Goal: Entertainment & Leisure: Consume media (video, audio)

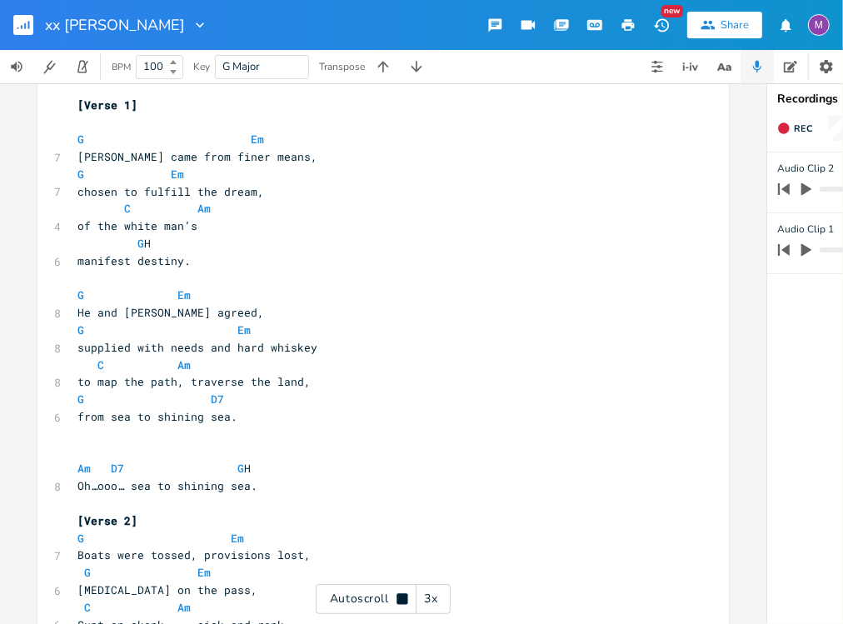
click at [403, 591] on div "Autoscroll 3x" at bounding box center [383, 599] width 135 height 30
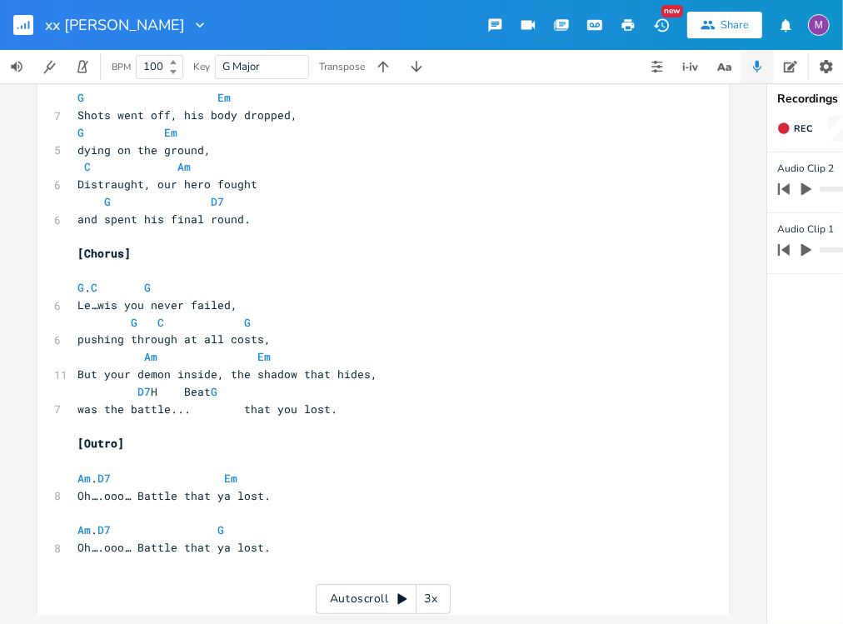
scroll to position [1724, 0]
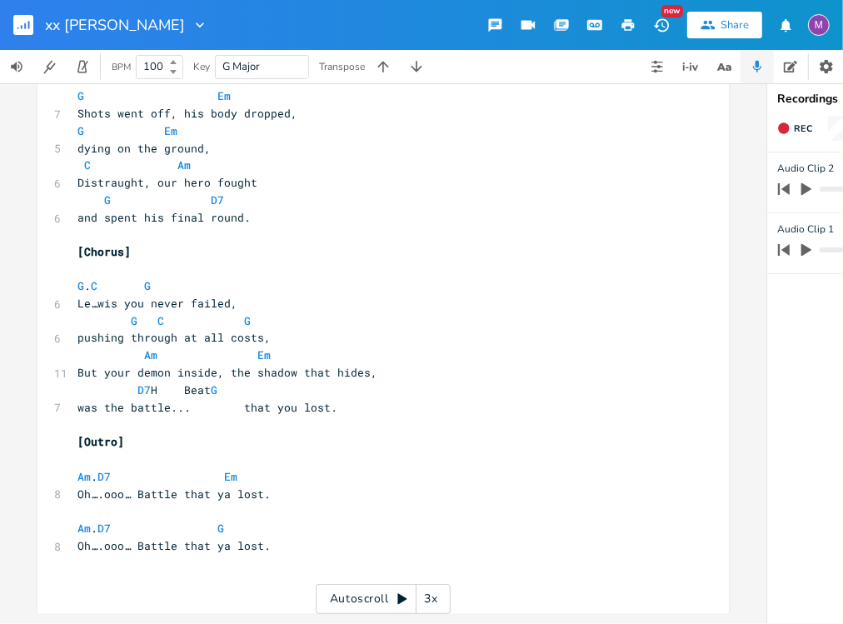
click at [16, 31] on rect "button" at bounding box center [23, 25] width 20 height 20
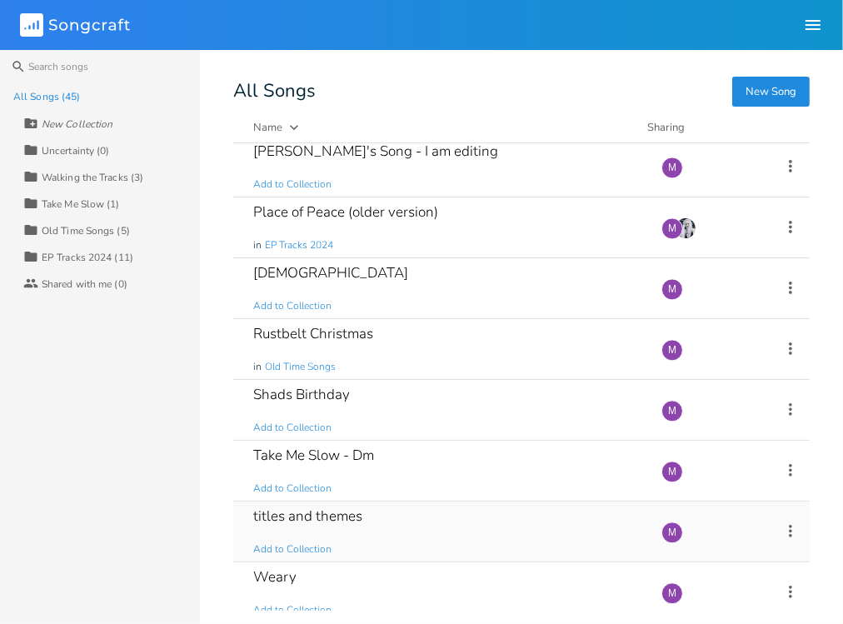
scroll to position [2121, 0]
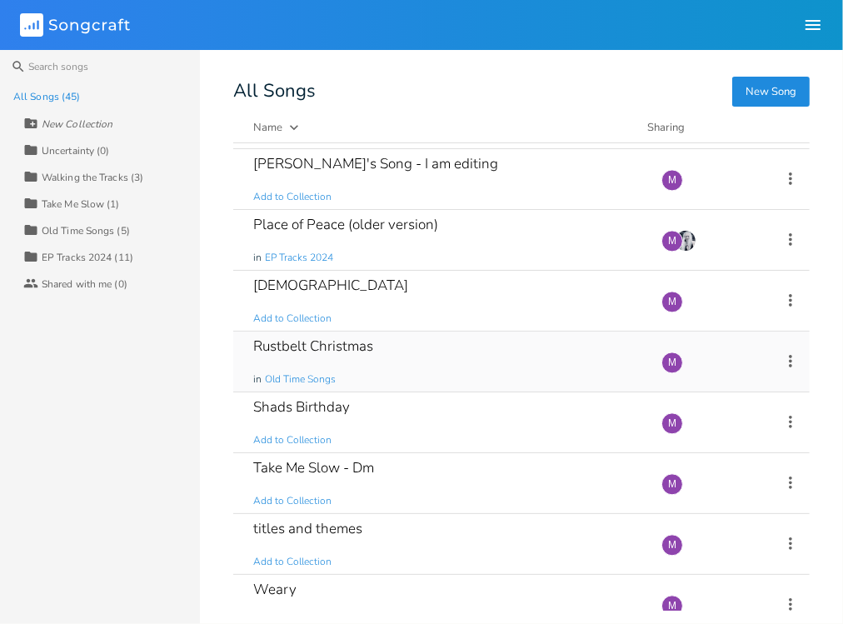
click at [385, 354] on div "Rustbelt Christmas in Old Time Songs" at bounding box center [447, 361] width 388 height 60
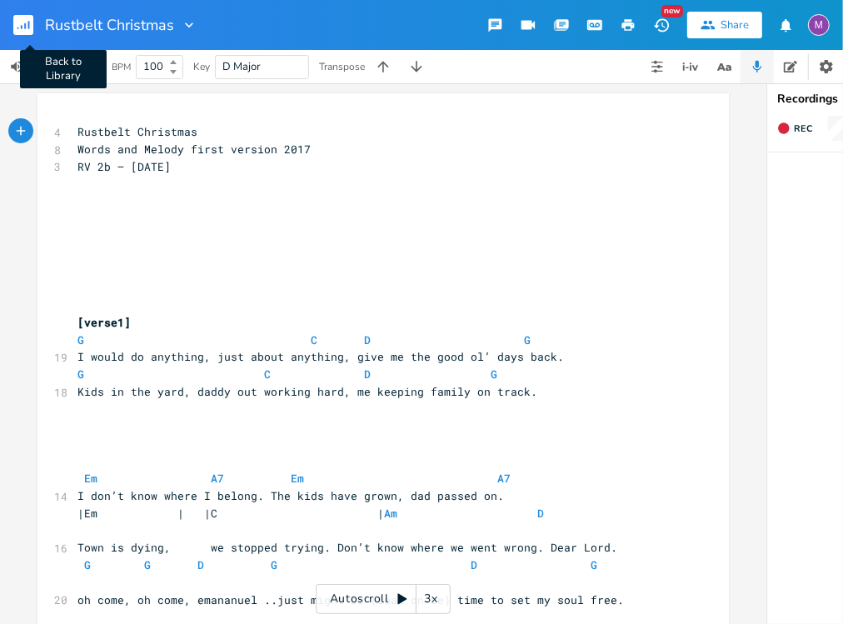
click at [26, 19] on rect "button" at bounding box center [23, 25] width 20 height 20
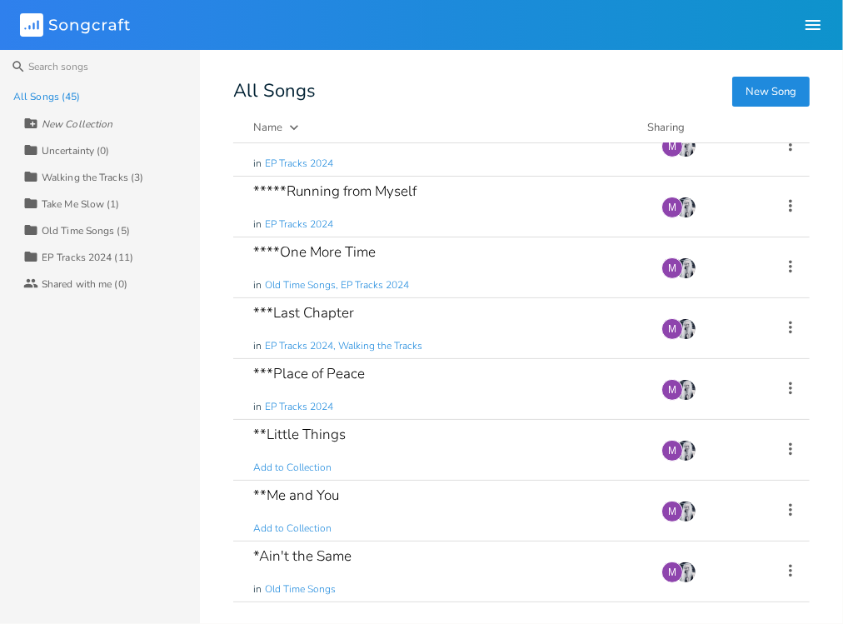
scroll to position [376, 0]
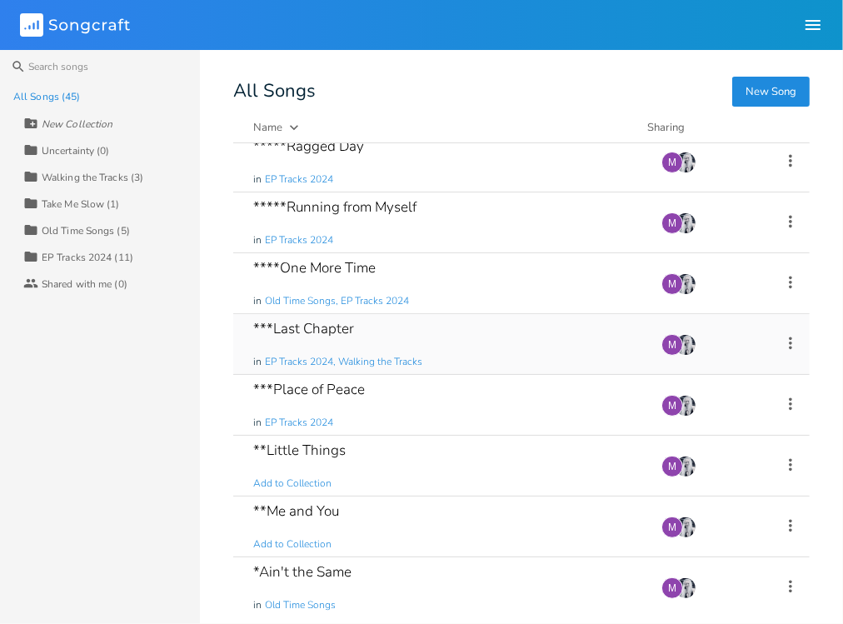
click at [408, 327] on div "***Last Chapter in EP Tracks 2024, Walking the Tracks" at bounding box center [447, 344] width 388 height 60
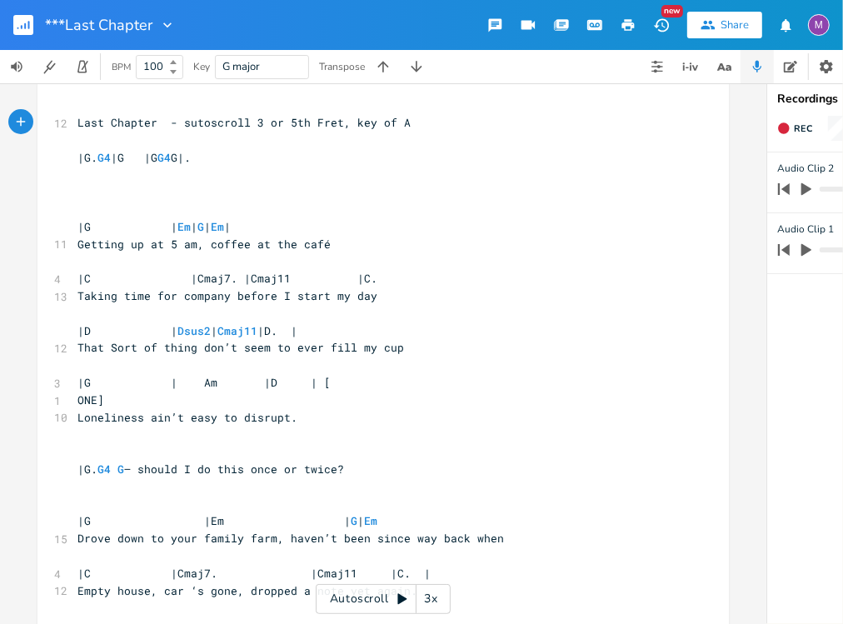
scroll to position [6, 0]
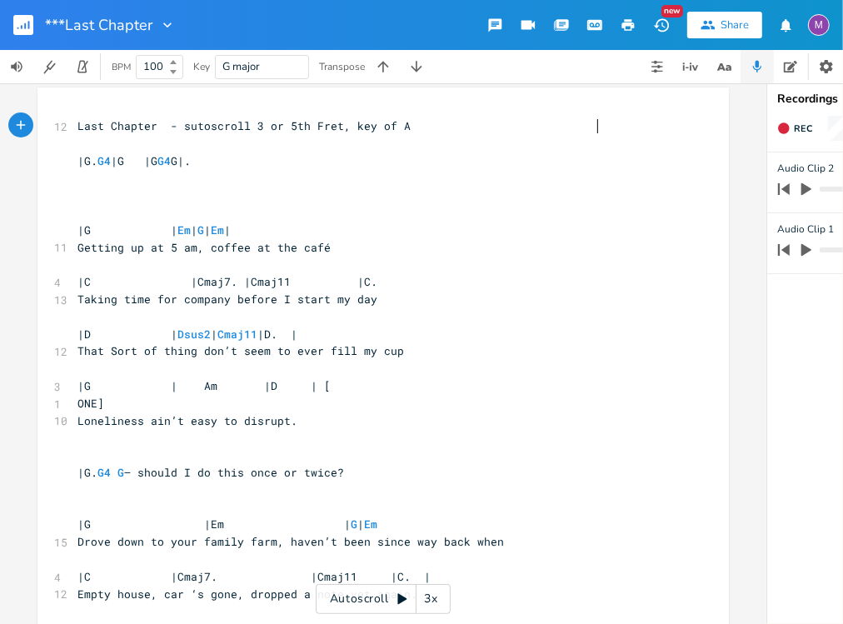
click at [405, 594] on icon at bounding box center [401, 598] width 13 height 13
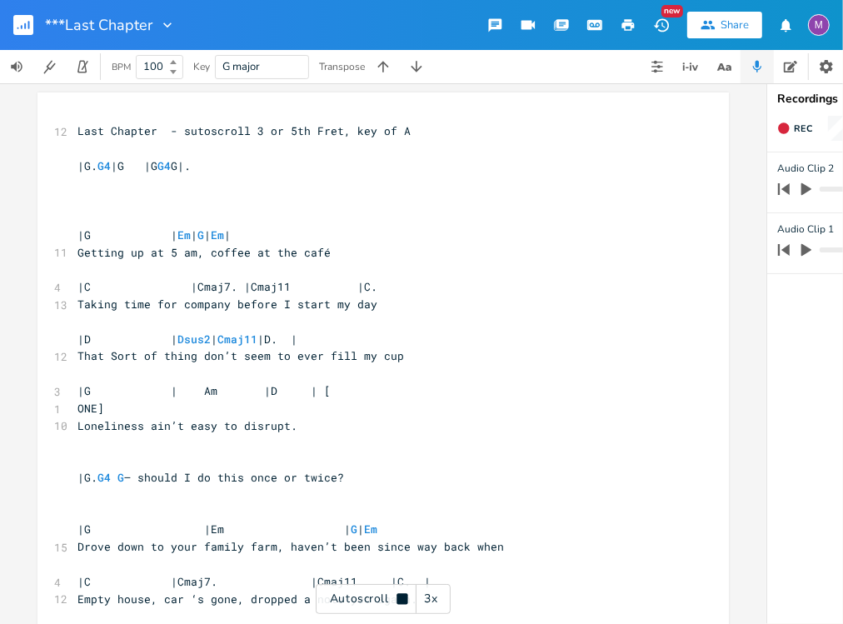
scroll to position [0, 0]
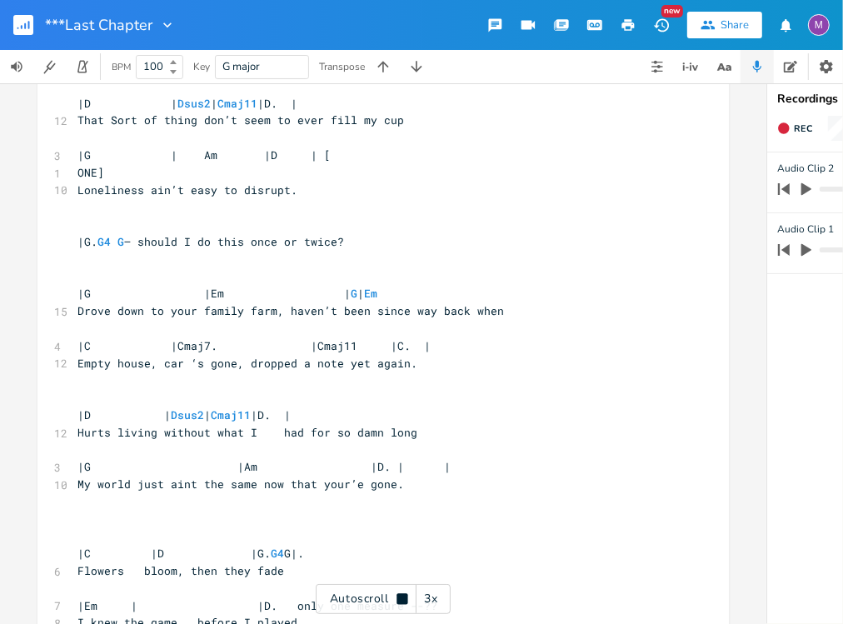
click at [432, 601] on div "3x" at bounding box center [431, 599] width 30 height 30
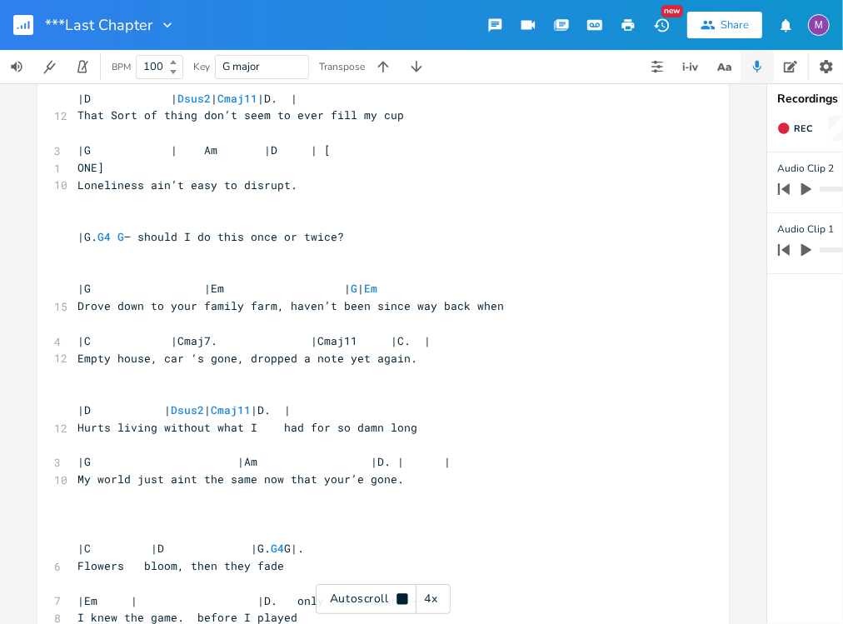
click at [432, 601] on div "4x" at bounding box center [431, 599] width 30 height 30
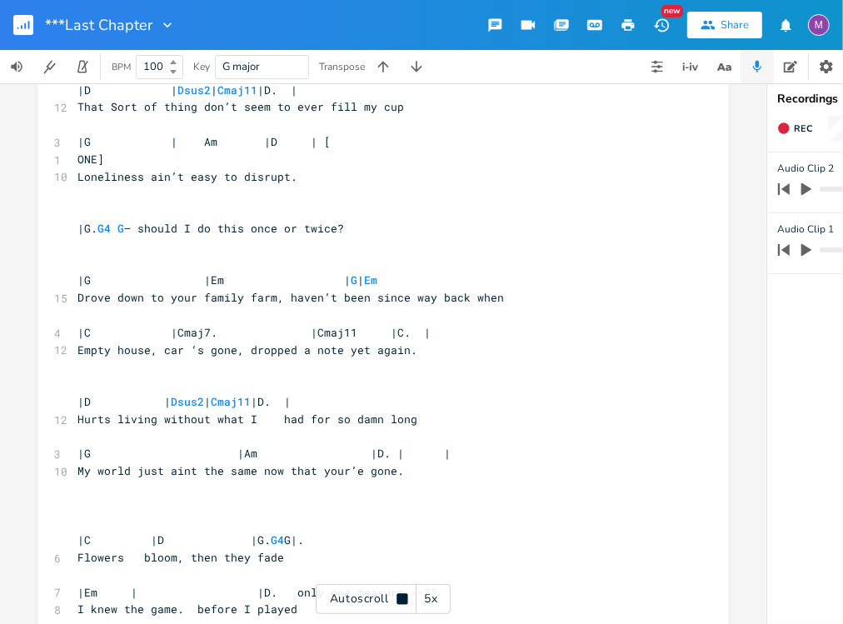
click at [432, 601] on div "5x" at bounding box center [431, 599] width 30 height 30
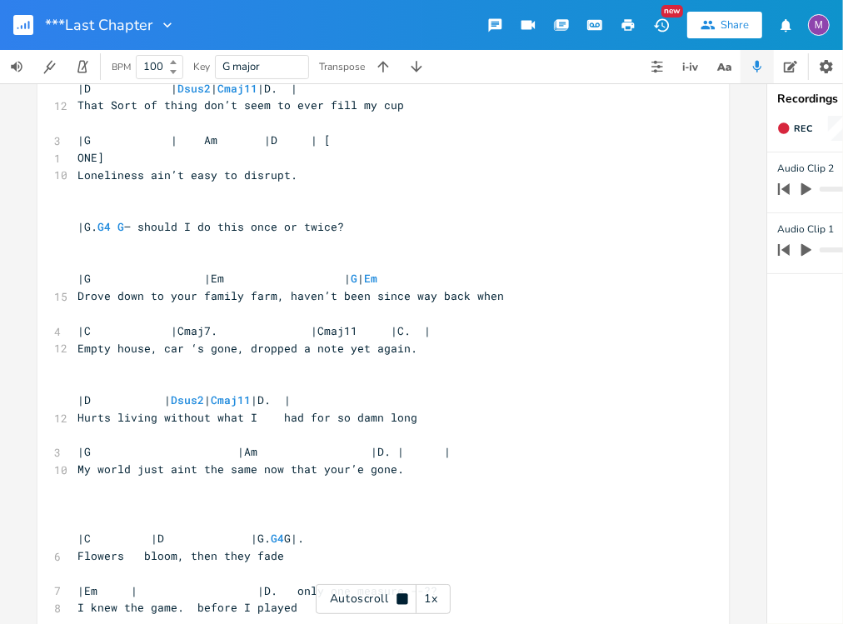
click at [432, 601] on div "1x" at bounding box center [431, 599] width 30 height 30
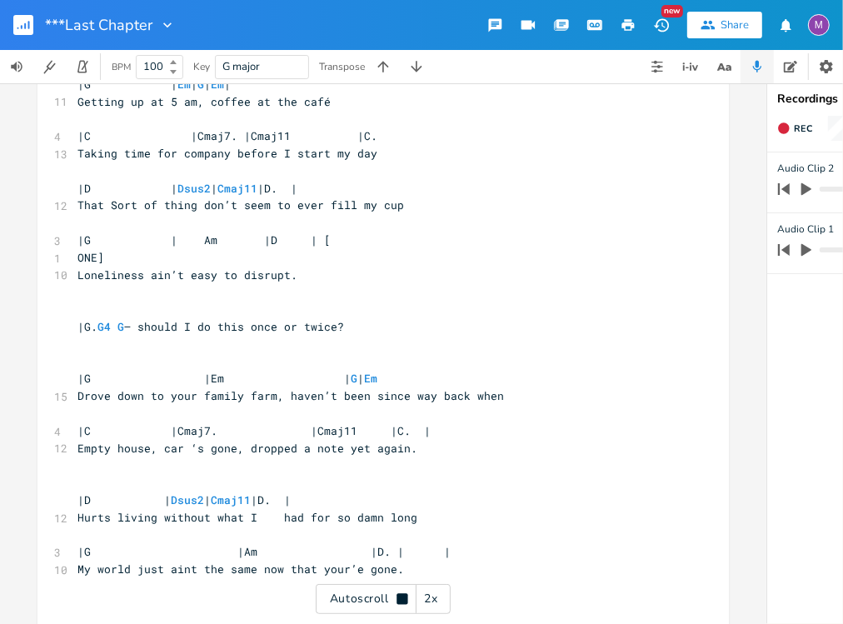
scroll to position [152, 0]
